Goal: Information Seeking & Learning: Check status

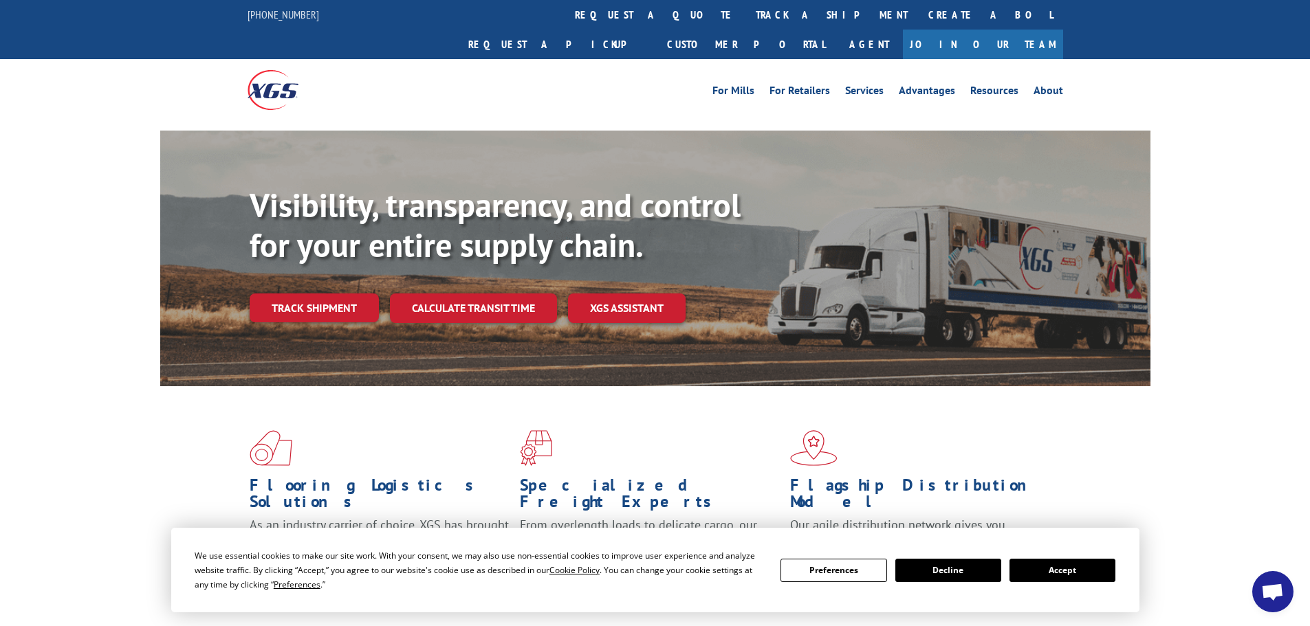
click at [745, 21] on link "track a shipment" at bounding box center [831, 15] width 173 height 30
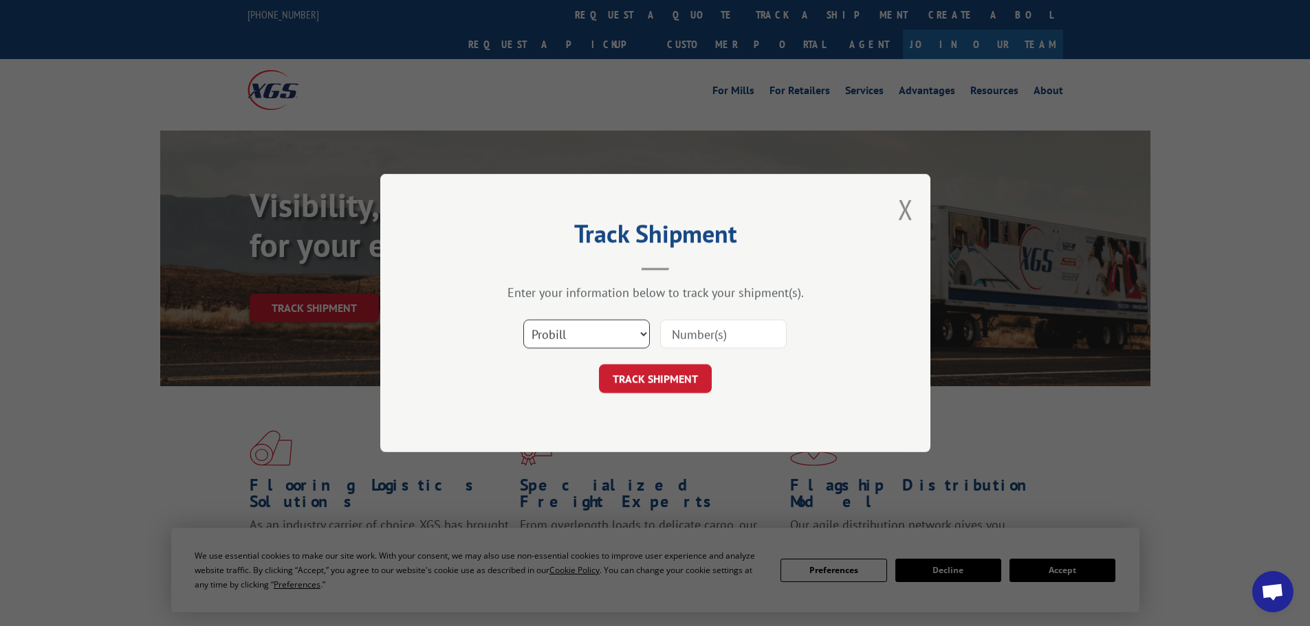
click at [590, 335] on select "Select category... Probill BOL PO" at bounding box center [586, 334] width 127 height 29
select select "po"
click at [523, 320] on select "Select category... Probill BOL PO" at bounding box center [586, 334] width 127 height 29
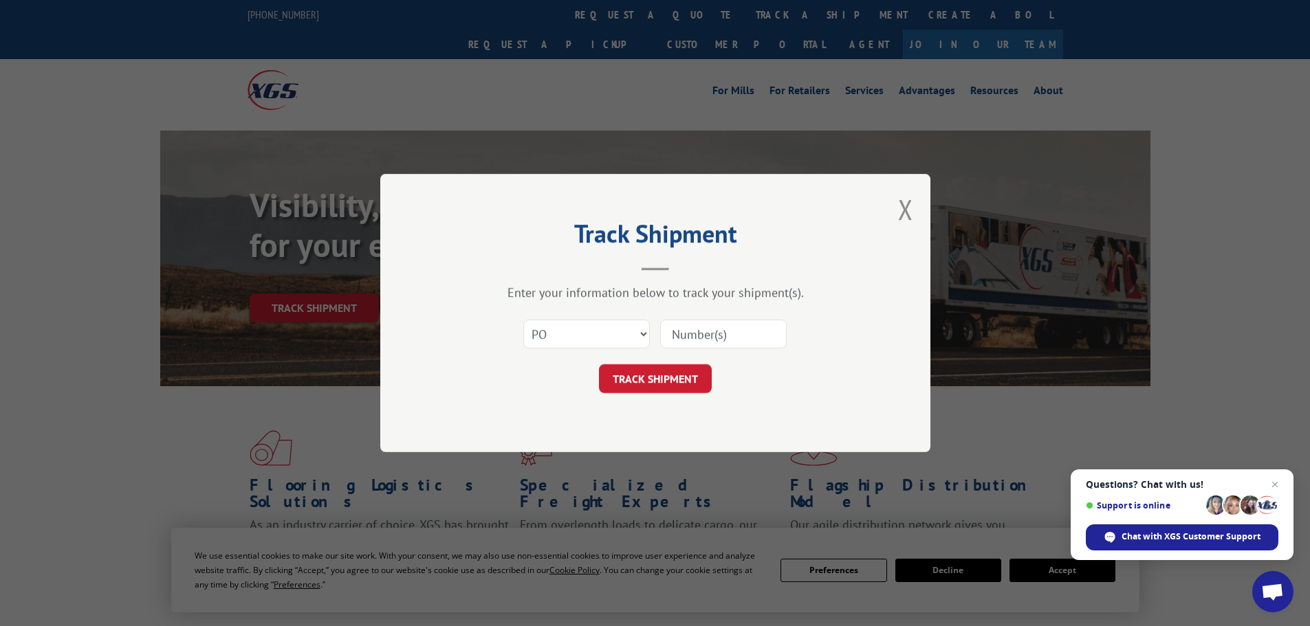
click at [688, 349] on input at bounding box center [723, 334] width 127 height 29
paste input "10544294"
type input "10544294"
click at [644, 376] on button "TRACK SHIPMENT" at bounding box center [655, 378] width 113 height 29
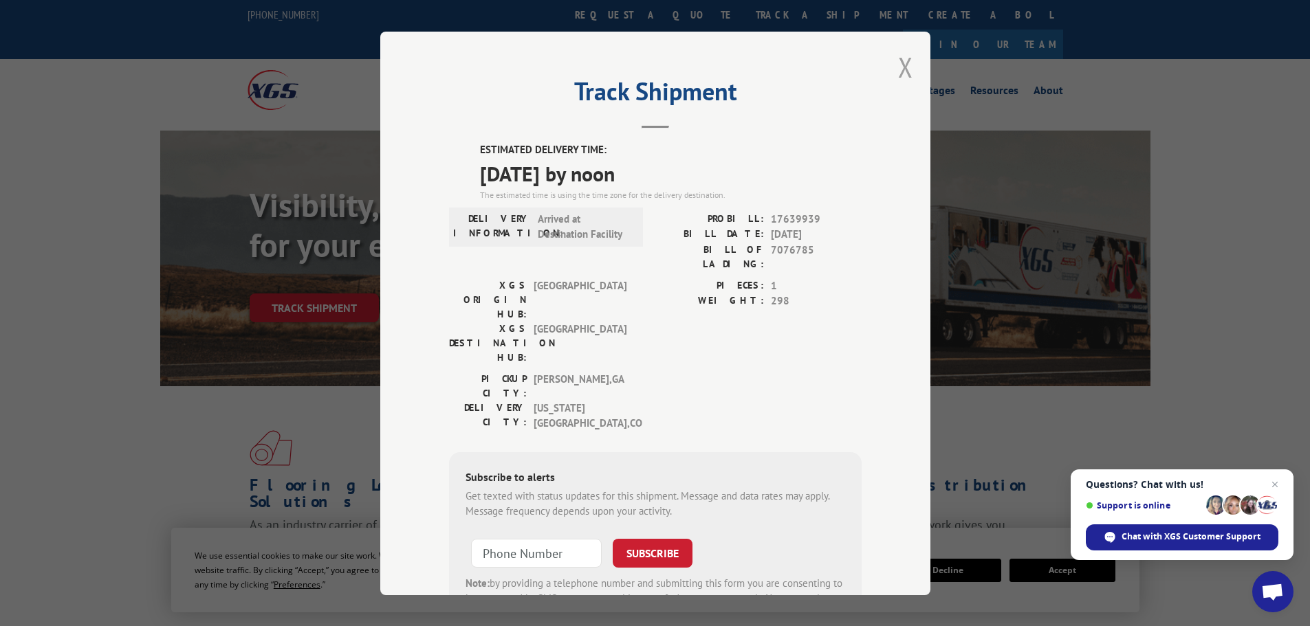
click at [903, 68] on button "Close modal" at bounding box center [905, 67] width 15 height 36
